Goal: Navigation & Orientation: Find specific page/section

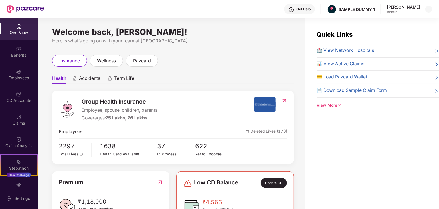
click at [106, 40] on div "Here is what’s going on with your team at [GEOGRAPHIC_DATA]" at bounding box center [173, 40] width 242 height 7
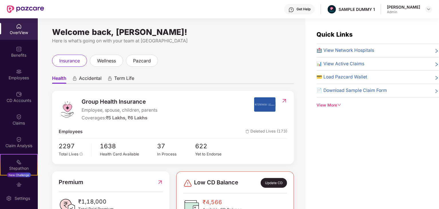
click at [111, 30] on div "Welcome back, [PERSON_NAME]!" at bounding box center [173, 32] width 242 height 5
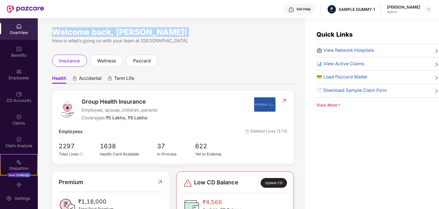
click at [112, 30] on div "Welcome back, [PERSON_NAME]!" at bounding box center [173, 32] width 242 height 5
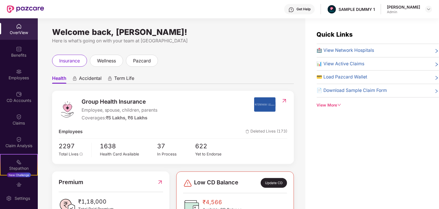
click at [150, 39] on div "Here is what’s going on with your team at [GEOGRAPHIC_DATA]" at bounding box center [173, 40] width 242 height 7
click at [150, 41] on div "Here is what’s going on with your team at [GEOGRAPHIC_DATA]" at bounding box center [173, 40] width 242 height 7
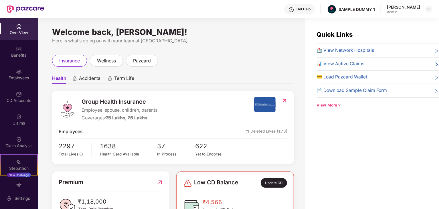
click at [263, 8] on div "Get Help SAMPLE DUMMY 1 [PERSON_NAME] Admin" at bounding box center [238, 9] width 388 height 18
click at [267, 28] on div "Welcome back, [PERSON_NAME]! Here is what’s going on with your team at Pazcare …" at bounding box center [172, 117] width 268 height 198
